Goal: Information Seeking & Learning: Learn about a topic

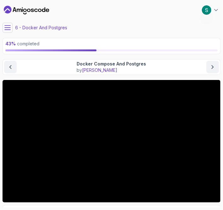
scroll to position [24, 0]
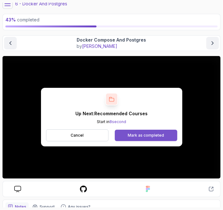
click at [154, 136] on div "Mark as completed" at bounding box center [146, 135] width 36 height 5
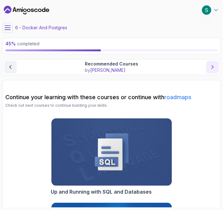
click at [212, 66] on icon "next content" at bounding box center [212, 67] width 6 height 6
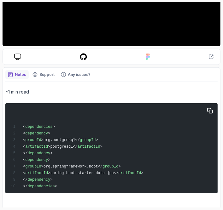
scroll to position [158, 0]
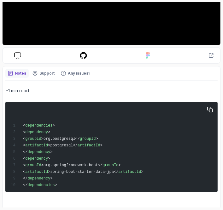
drag, startPoint x: 59, startPoint y: 176, endPoint x: 32, endPoint y: 131, distance: 53.0
click at [32, 131] on div "< dependencies > < dependency > < groupId >org.postgresql</ groupId > < artifac…" at bounding box center [111, 147] width 204 height 85
copy code "< dependency > < groupId >org.postgresql</ groupId > < artifactId >postgresql</…"
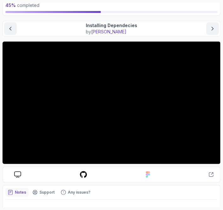
scroll to position [32, 0]
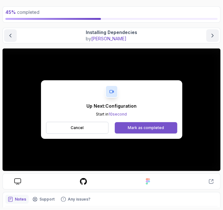
click at [142, 127] on div "Mark as completed" at bounding box center [146, 127] width 36 height 5
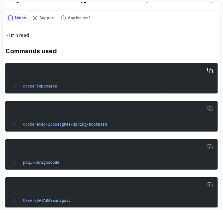
scroll to position [240, 0]
